Goal: Find specific page/section: Find specific page/section

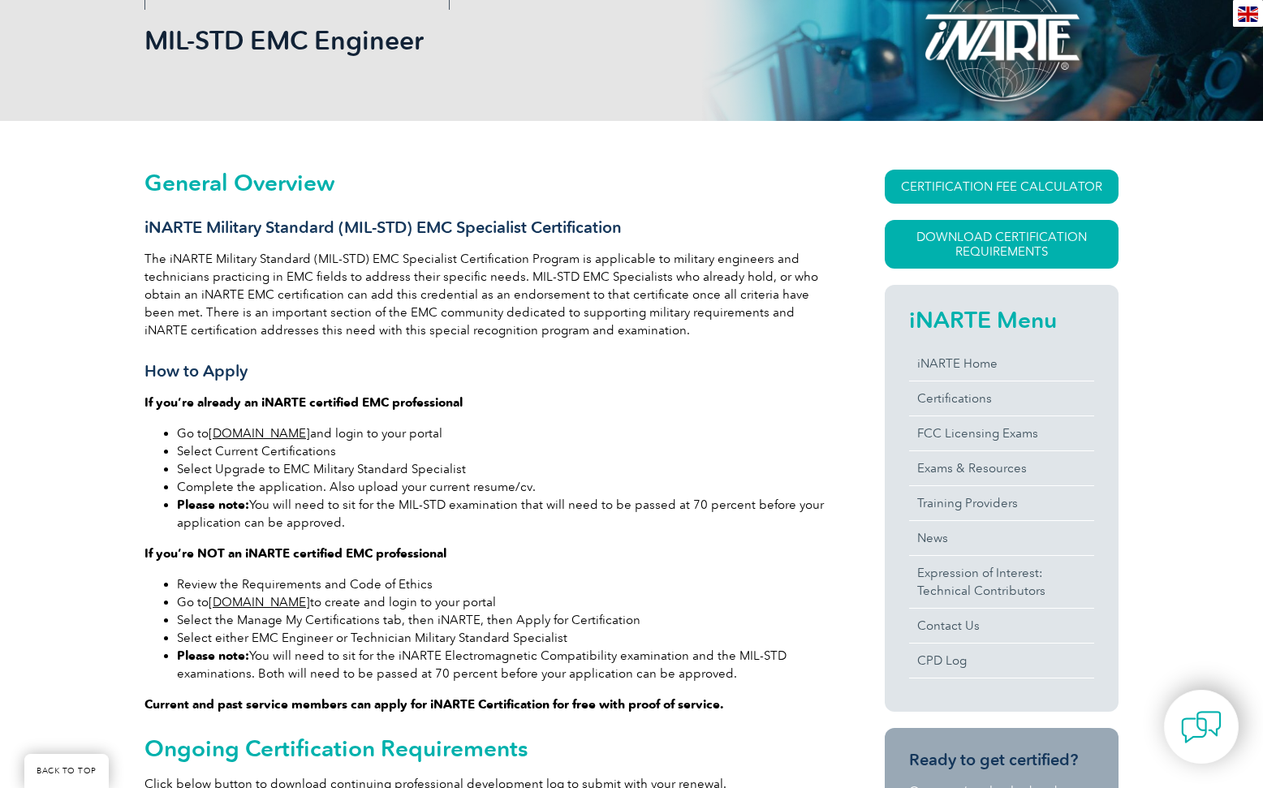
scroll to position [325, 0]
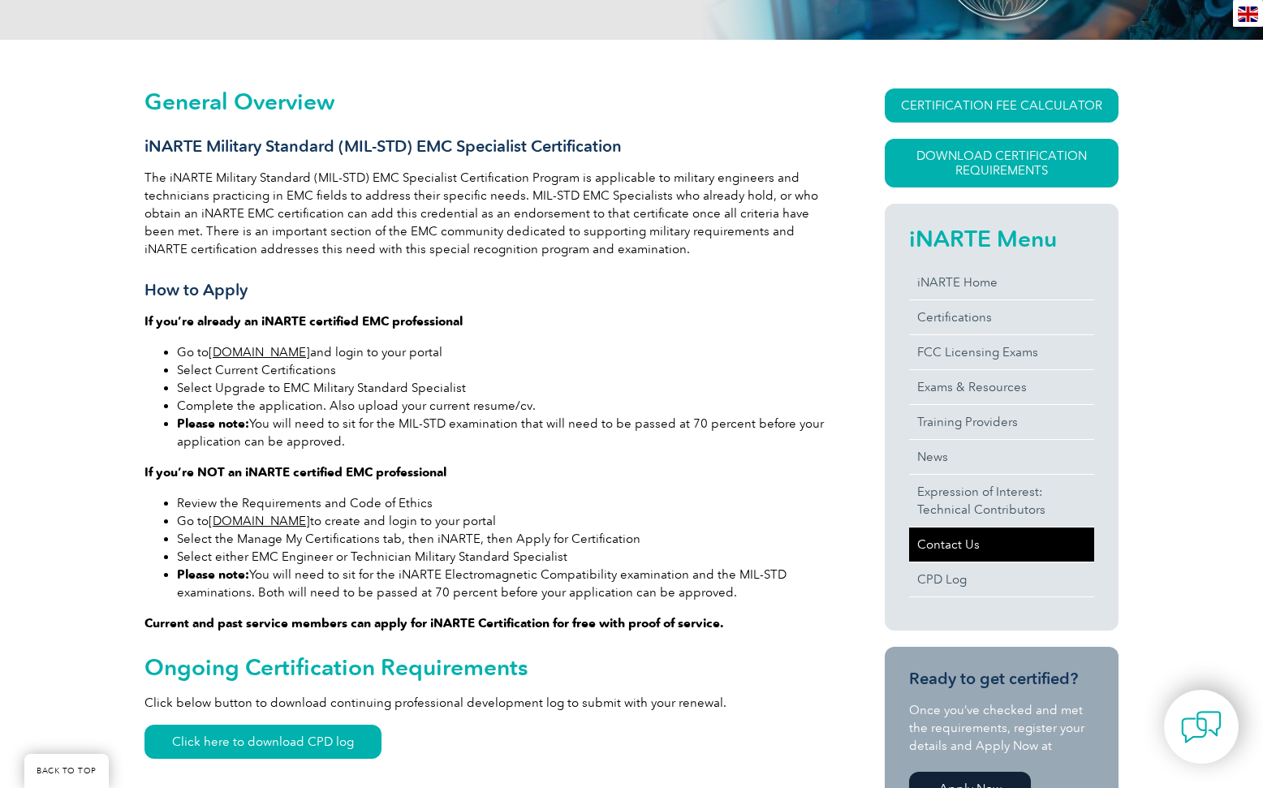
click at [940, 545] on link "Contact Us" at bounding box center [1001, 544] width 185 height 34
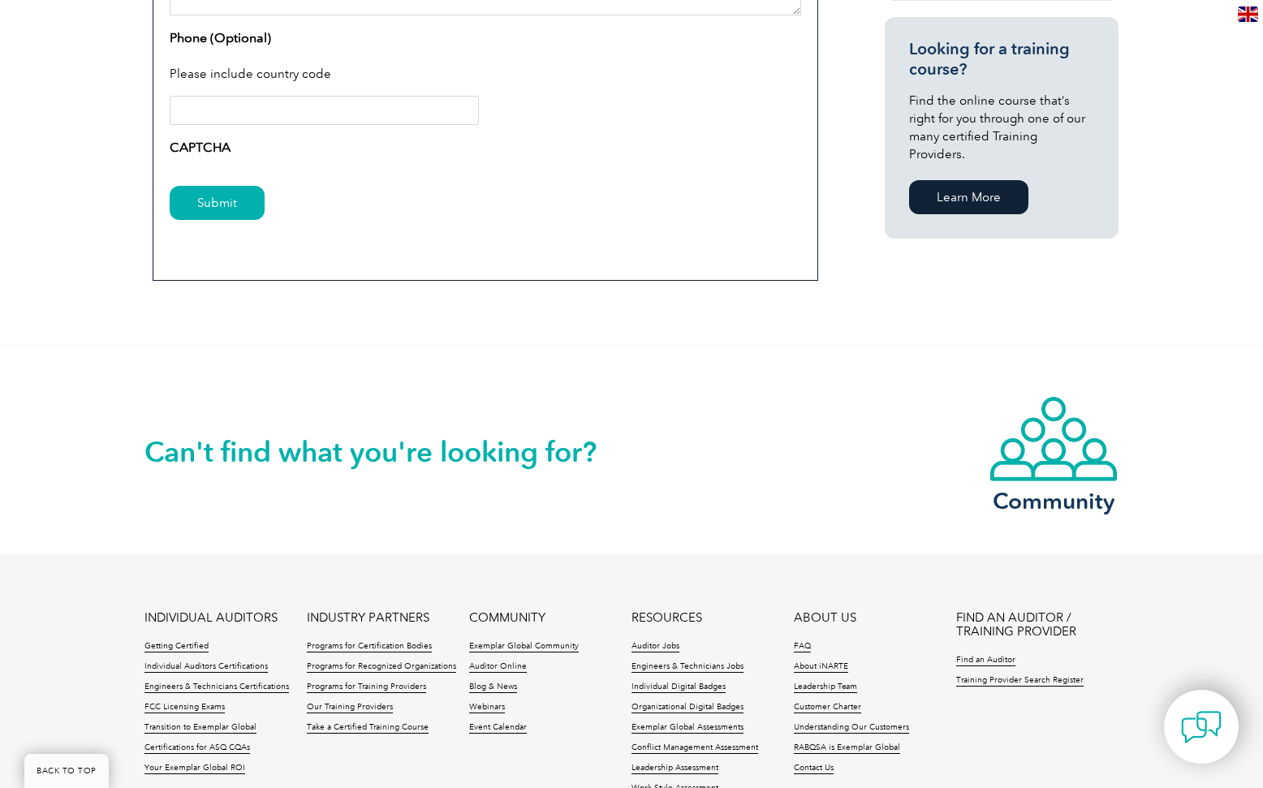
scroll to position [907, 0]
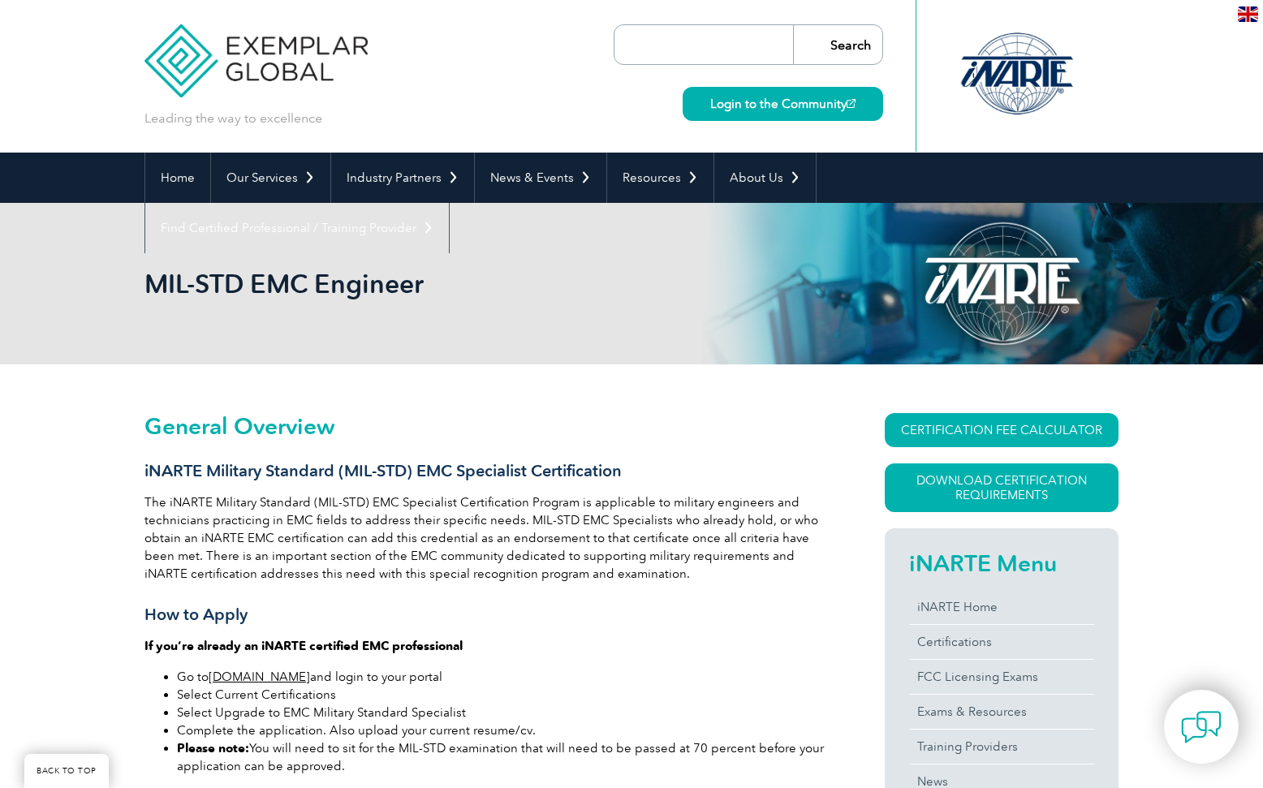
scroll to position [325, 0]
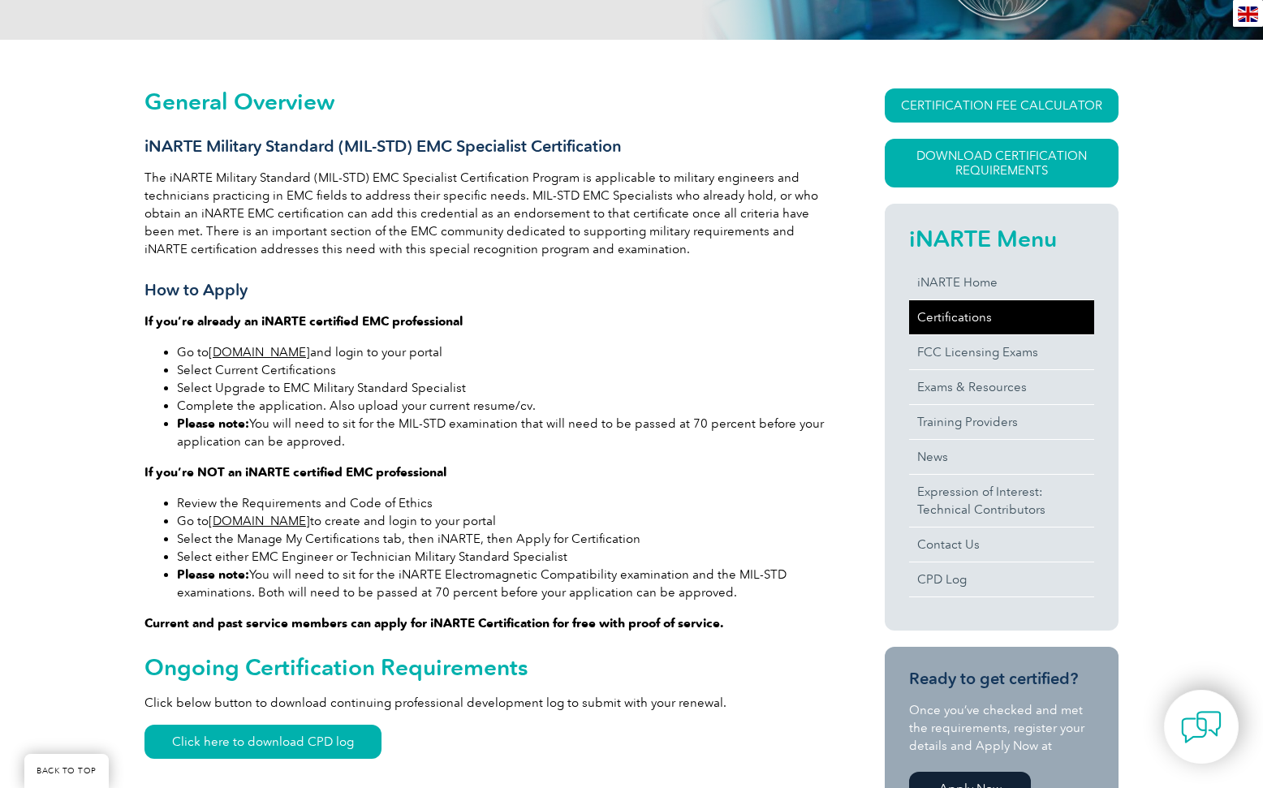
click at [952, 320] on link "Certifications" at bounding box center [1001, 317] width 185 height 34
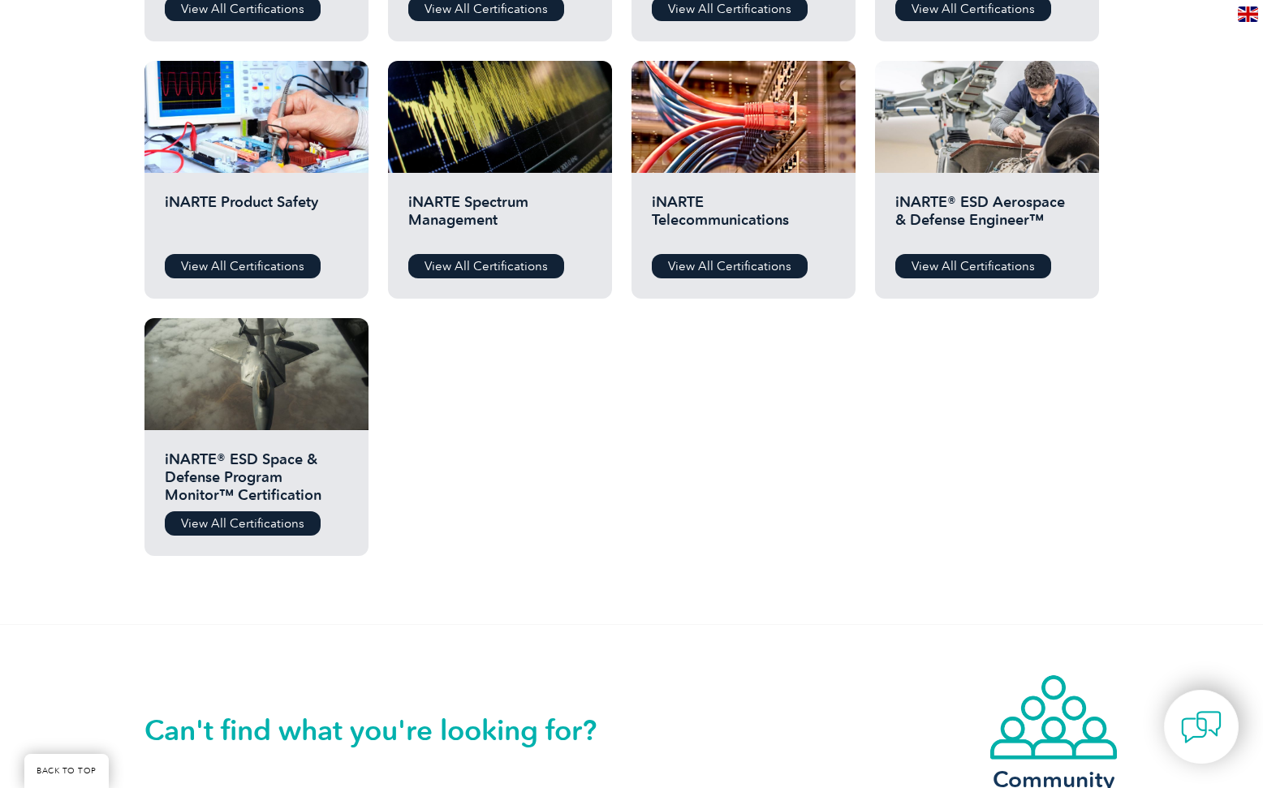
scroll to position [325, 0]
